Goal: Transaction & Acquisition: Purchase product/service

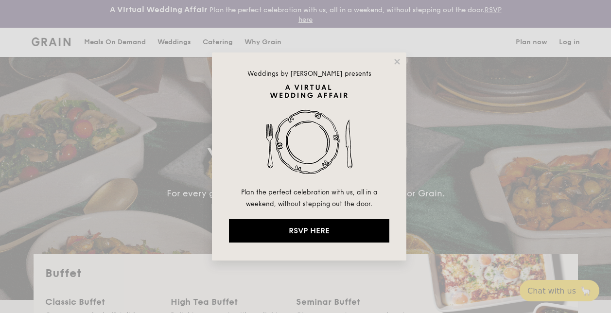
select select
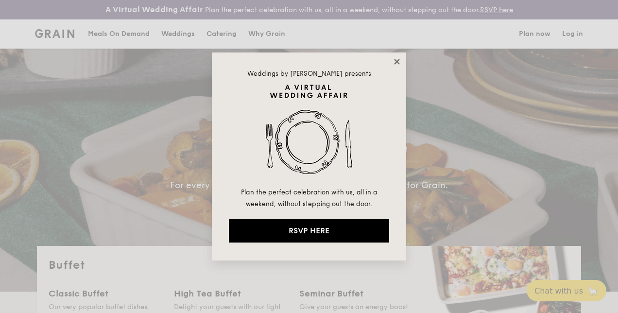
click at [395, 60] on icon at bounding box center [397, 61] width 9 height 9
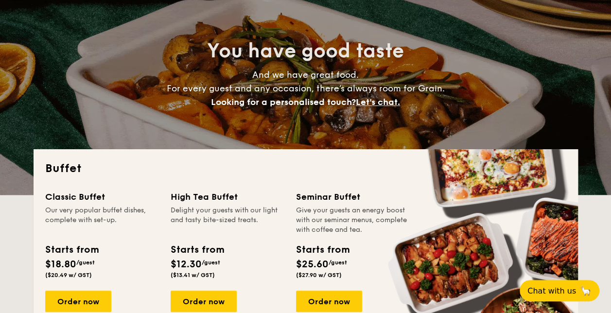
scroll to position [146, 0]
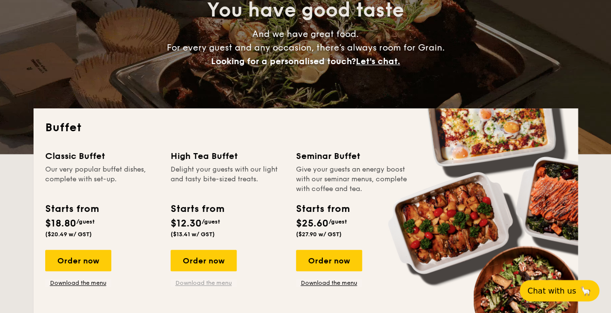
click at [199, 282] on link "Download the menu" at bounding box center [204, 283] width 66 height 8
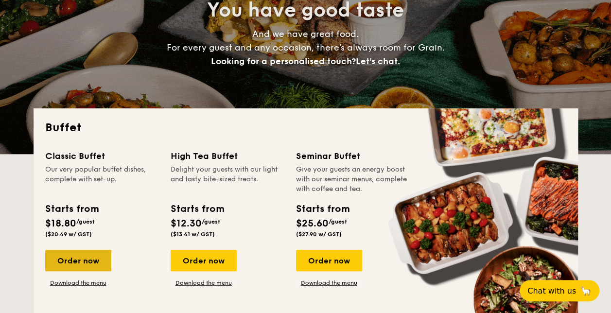
click at [73, 258] on div "Order now" at bounding box center [78, 260] width 66 height 21
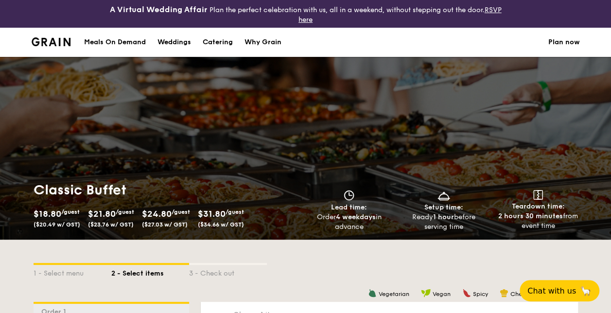
scroll to position [173, 0]
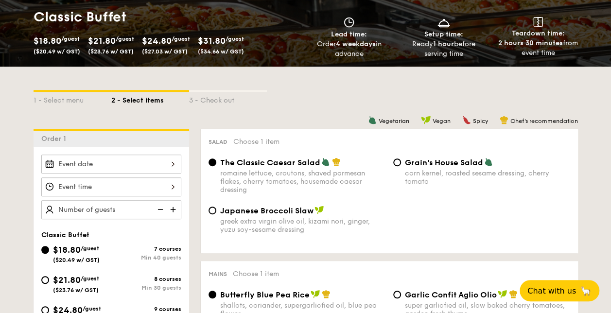
select select
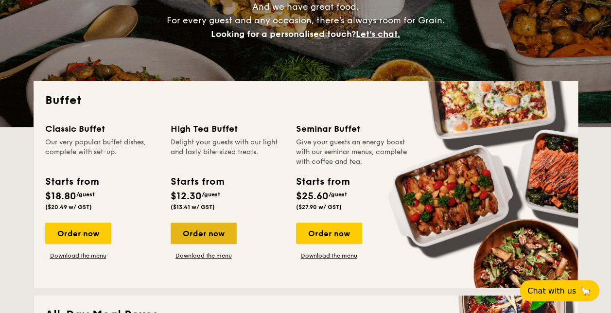
click at [207, 232] on div "Order now" at bounding box center [204, 233] width 66 height 21
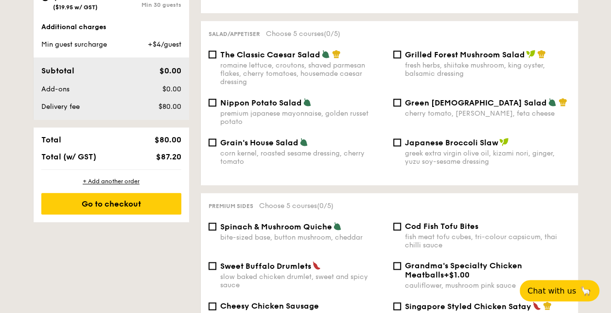
scroll to position [535, 0]
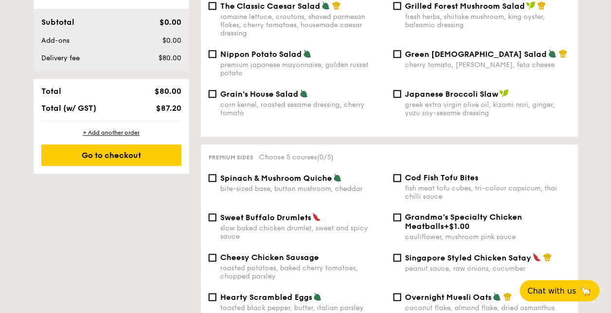
click at [401, 174] on input "Cod Fish Tofu Bites fish meat tofu cubes, tri-colour capsicum, thai chilli sauce" at bounding box center [397, 178] width 8 height 8
checkbox input "true"
click at [400, 255] on input "Singapore Styled Chicken Satay peanut sauce, raw onions, cucumber" at bounding box center [397, 258] width 8 height 8
checkbox input "true"
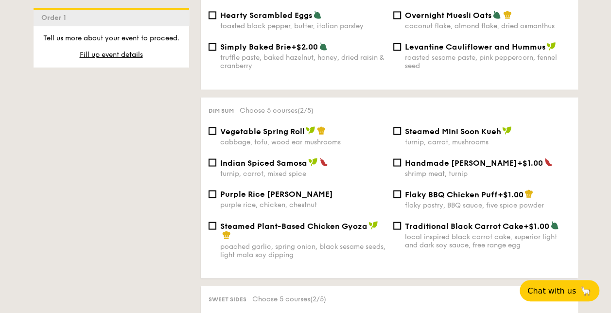
scroll to position [826, 0]
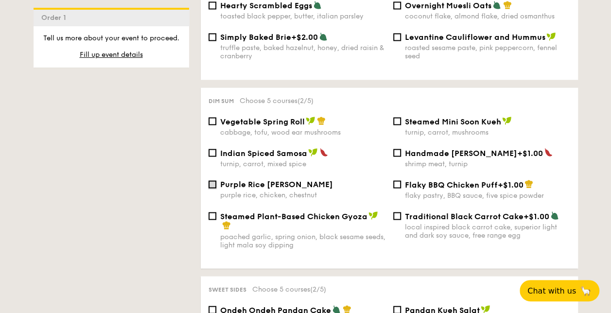
click at [213, 184] on input "Purple Rice Loh Mai Kai purple rice, chicken, chestnut" at bounding box center [213, 184] width 8 height 8
checkbox input "true"
click at [397, 118] on input "Steamed Mini Soon Kueh turnip, carrot, mushrooms" at bounding box center [397, 121] width 8 height 8
checkbox input "true"
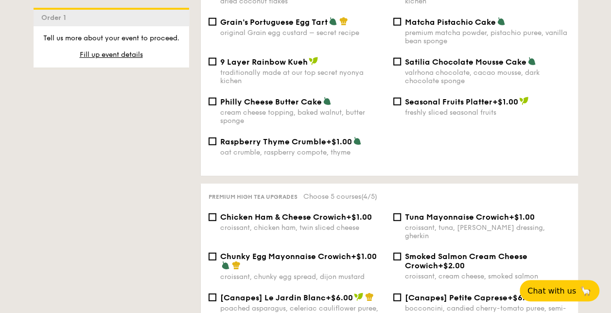
scroll to position [1167, 0]
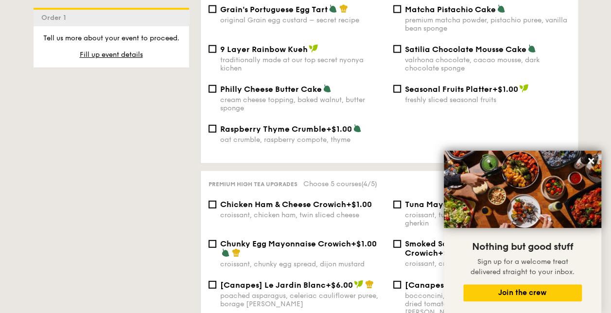
click at [588, 154] on button at bounding box center [591, 161] width 16 height 16
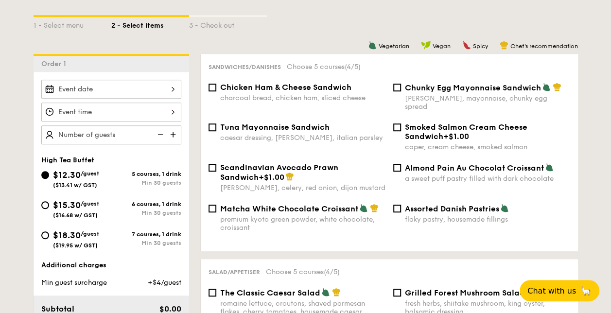
scroll to position [243, 0]
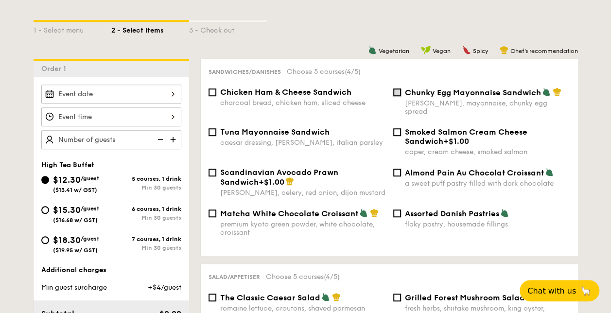
click at [400, 93] on input "Chunky Egg Mayonnaise Sandwich dijon mustard, mayonnaise, chunky egg spread" at bounding box center [397, 92] width 8 height 8
checkbox input "true"
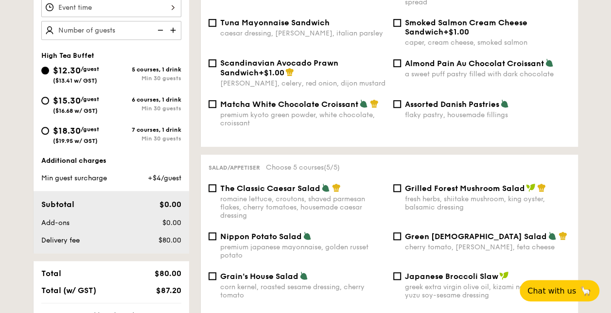
scroll to position [292, 0]
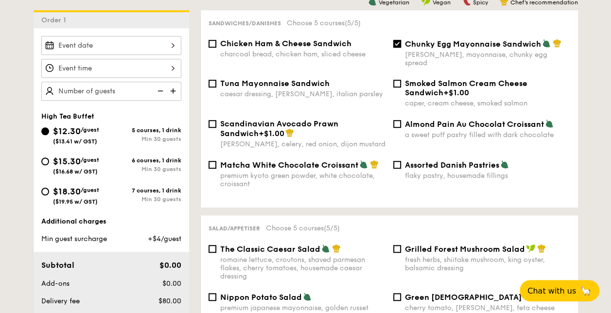
click at [173, 88] on img at bounding box center [174, 91] width 15 height 18
click at [172, 87] on img at bounding box center [174, 91] width 15 height 18
type input "25 guests"
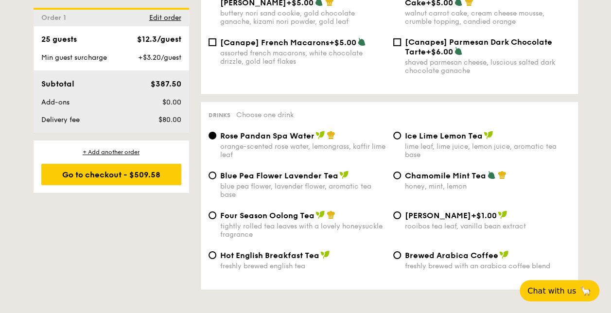
scroll to position [1604, 0]
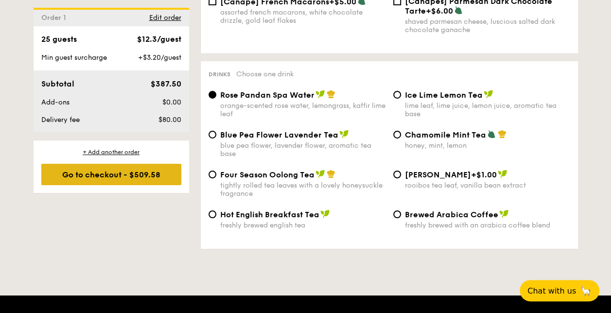
click at [118, 174] on div "Go to checkout - $509.58" at bounding box center [111, 174] width 140 height 21
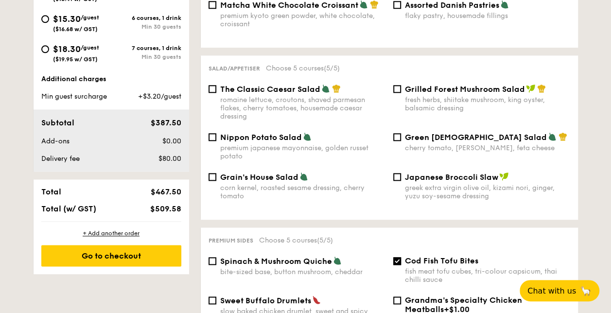
scroll to position [287, 0]
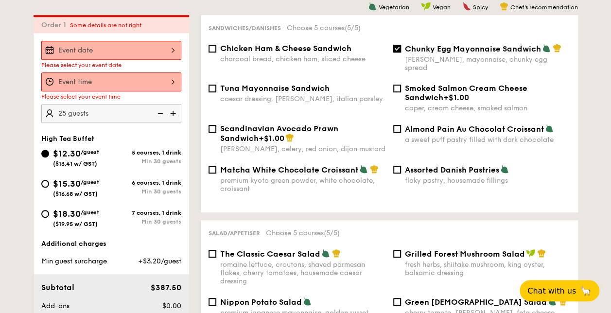
click at [52, 49] on div at bounding box center [111, 50] width 140 height 19
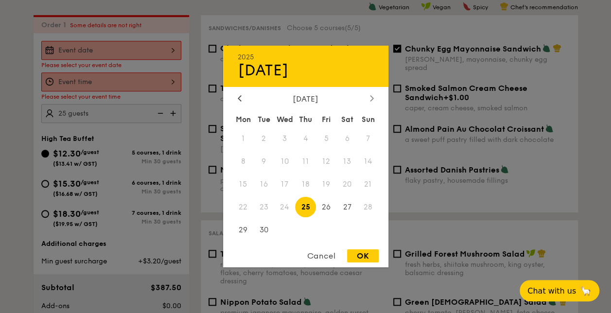
click at [371, 97] on icon at bounding box center [372, 98] width 4 height 6
click at [304, 185] on span "16" at bounding box center [305, 184] width 21 height 21
click at [356, 254] on div "OK" at bounding box center [363, 255] width 32 height 13
type input "[DATE]"
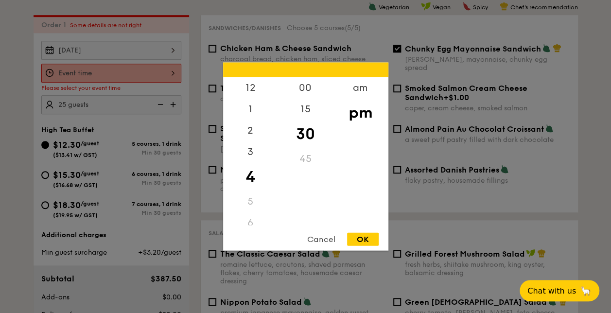
click at [173, 70] on div "12 1 2 3 4 5 6 7 8 9 10 11 00 15 30 45 am pm Cancel OK" at bounding box center [111, 73] width 140 height 19
click at [252, 157] on div "3" at bounding box center [250, 155] width 55 height 28
click at [306, 157] on div "00 15 30 45" at bounding box center [305, 151] width 55 height 148
drag, startPoint x: 306, startPoint y: 157, endPoint x: 333, endPoint y: 165, distance: 28.3
click at [334, 167] on div "am pm" at bounding box center [360, 151] width 55 height 148
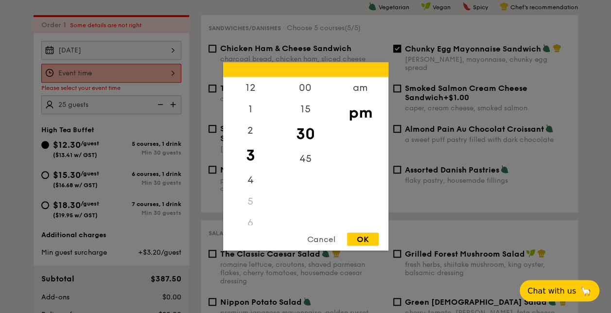
click at [309, 135] on div "30" at bounding box center [305, 134] width 55 height 28
click at [371, 240] on div "OK" at bounding box center [363, 239] width 32 height 13
type input "3:30PM"
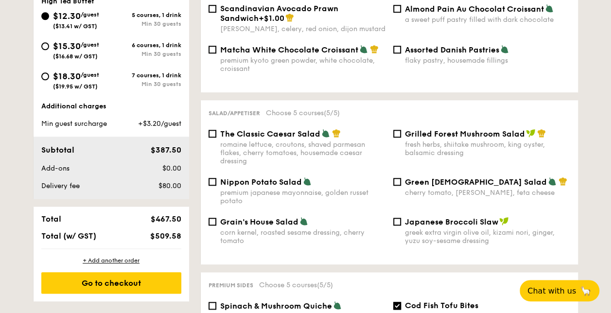
scroll to position [530, 0]
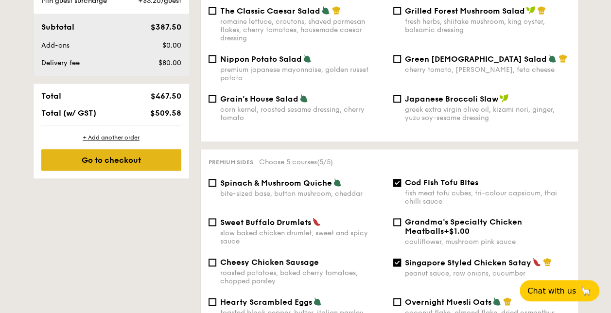
click at [124, 158] on div "Go to checkout" at bounding box center [111, 159] width 140 height 21
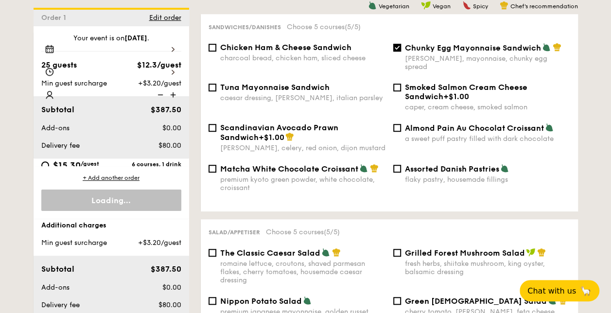
scroll to position [1871, 0]
